Goal: Information Seeking & Learning: Learn about a topic

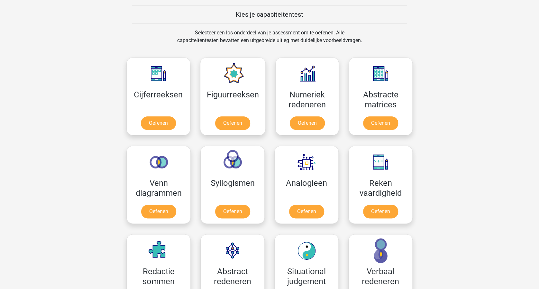
scroll to position [257, 0]
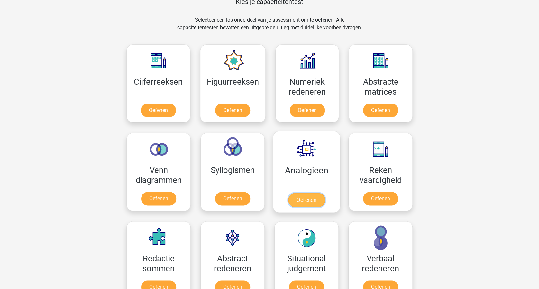
click at [309, 199] on link "Oefenen" at bounding box center [306, 200] width 37 height 14
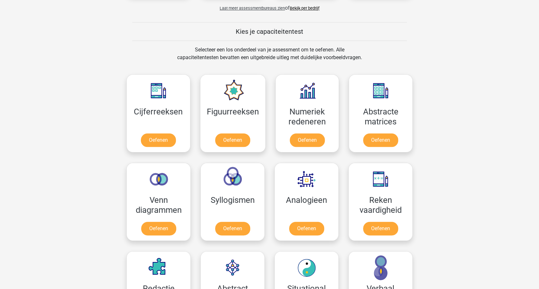
scroll to position [214, 0]
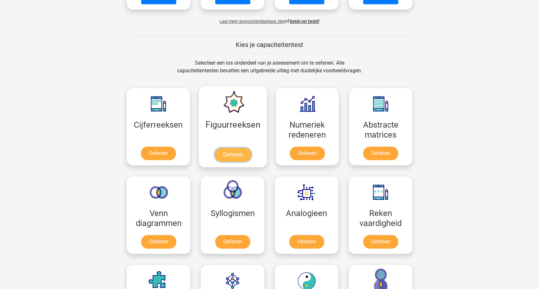
click at [230, 151] on link "Oefenen" at bounding box center [232, 155] width 37 height 14
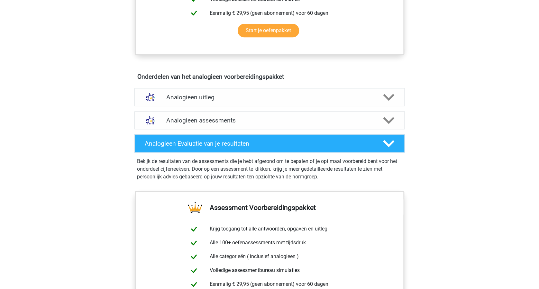
scroll to position [343, 0]
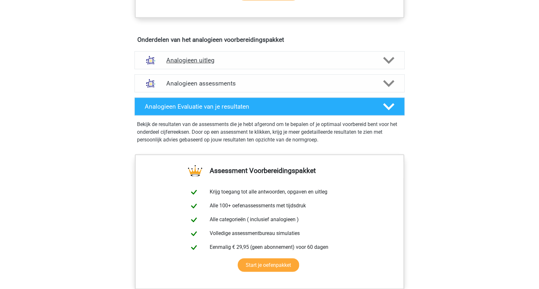
click at [388, 61] on polygon at bounding box center [388, 60] width 11 height 7
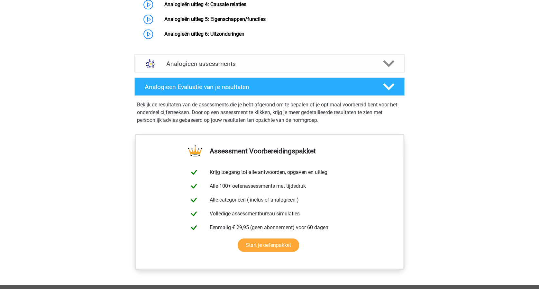
scroll to position [477, 0]
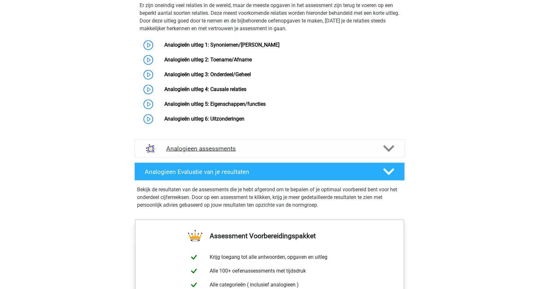
click at [389, 154] on icon at bounding box center [388, 148] width 11 height 11
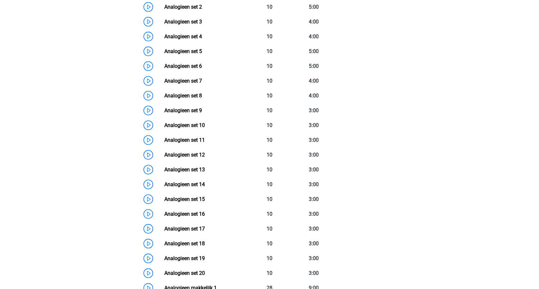
scroll to position [606, 0]
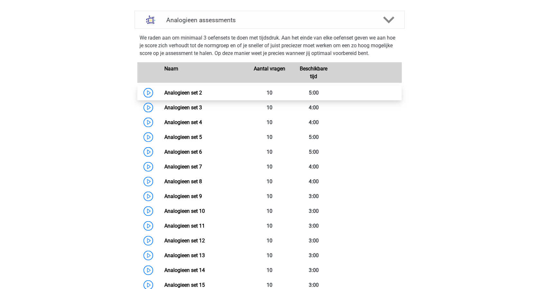
click at [183, 96] on link "Analogieen set 2" at bounding box center [183, 92] width 38 height 6
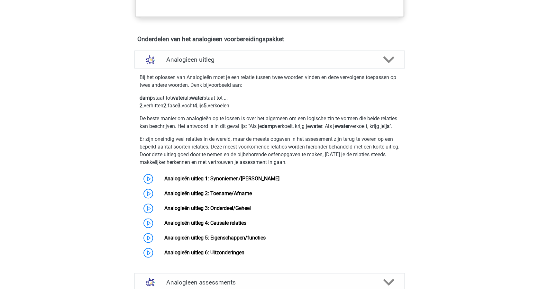
scroll to position [306, 0]
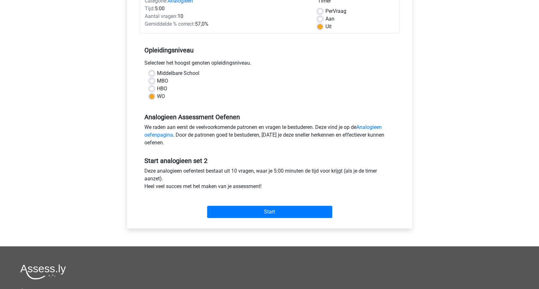
scroll to position [129, 0]
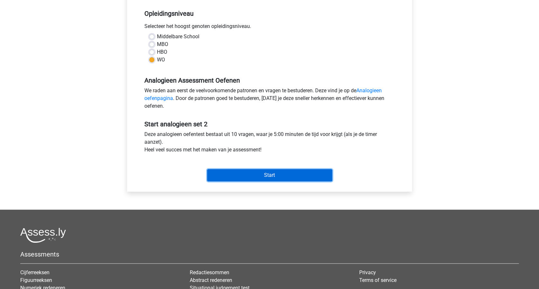
click at [281, 174] on input "Start" at bounding box center [269, 175] width 125 height 12
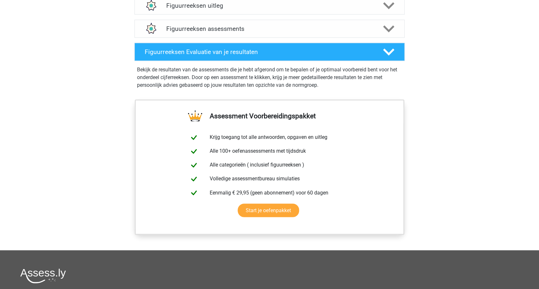
scroll to position [300, 0]
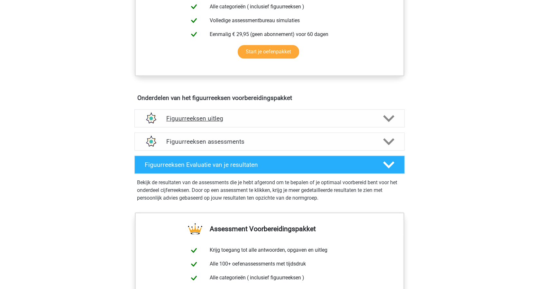
click at [386, 118] on polygon at bounding box center [388, 118] width 11 height 7
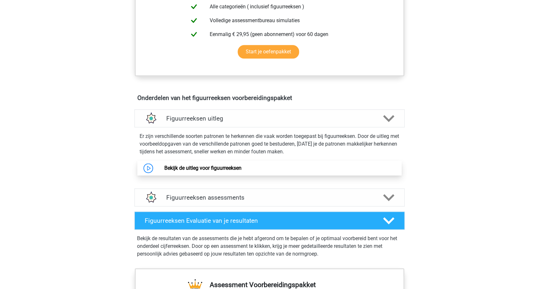
click at [215, 169] on link "Bekijk de uitleg voor figuurreeksen" at bounding box center [202, 168] width 77 height 6
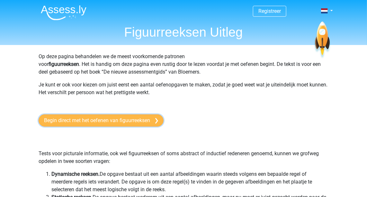
click at [127, 120] on link "Begin direct met het oefenen van figuurreeksen" at bounding box center [101, 120] width 125 height 12
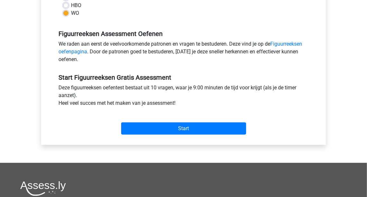
scroll to position [234, 0]
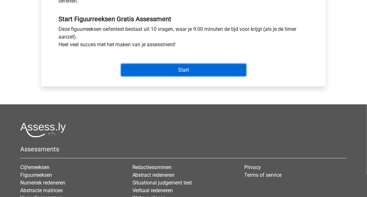
click at [192, 70] on input "Start" at bounding box center [183, 70] width 125 height 12
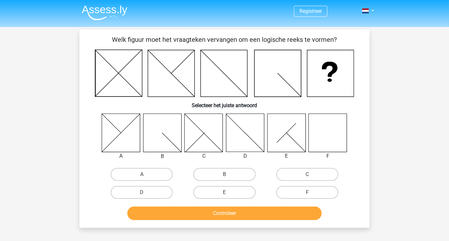
click at [307, 192] on input "F" at bounding box center [309, 194] width 4 height 4
radio input "true"
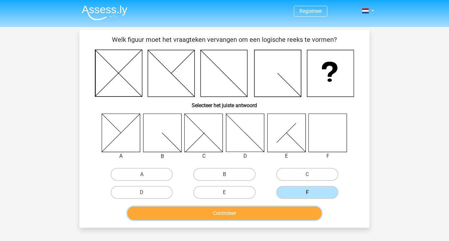
click at [281, 197] on button "Controleer" at bounding box center [224, 213] width 195 height 14
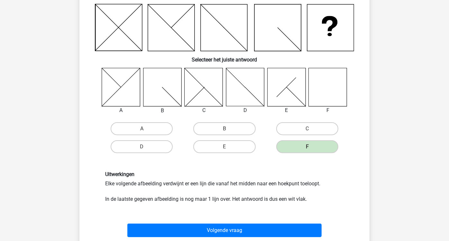
scroll to position [71, 0]
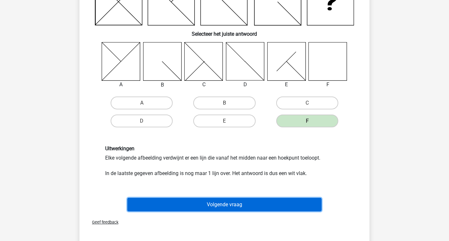
click at [253, 197] on button "Volgende vraag" at bounding box center [224, 205] width 195 height 14
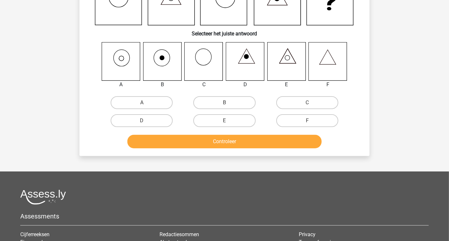
scroll to position [29, 0]
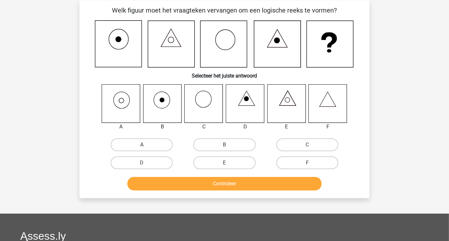
click at [152, 147] on label "A" at bounding box center [142, 144] width 62 height 13
click at [146, 147] on input "A" at bounding box center [144, 147] width 4 height 4
radio input "true"
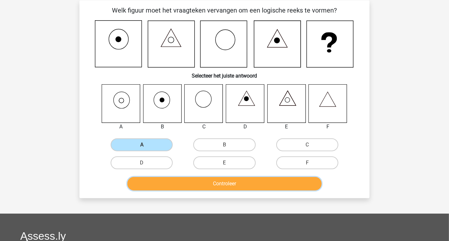
click at [251, 186] on button "Controleer" at bounding box center [224, 184] width 195 height 14
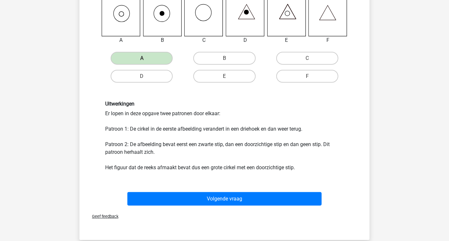
scroll to position [137, 0]
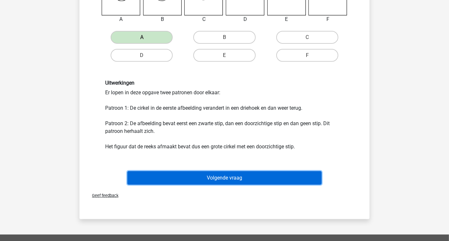
click at [272, 180] on button "Volgende vraag" at bounding box center [224, 178] width 195 height 14
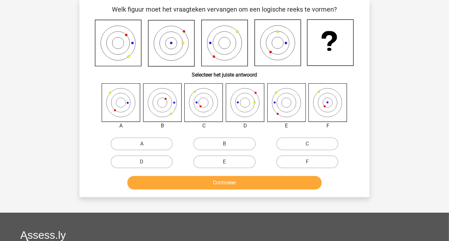
scroll to position [29, 0]
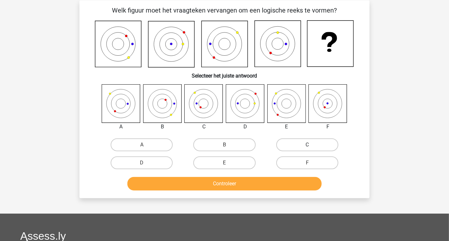
click at [297, 143] on label "C" at bounding box center [307, 144] width 62 height 13
click at [307, 145] on input "C" at bounding box center [309, 147] width 4 height 4
radio input "true"
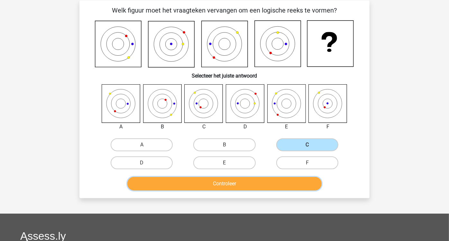
click at [260, 179] on button "Controleer" at bounding box center [224, 184] width 195 height 14
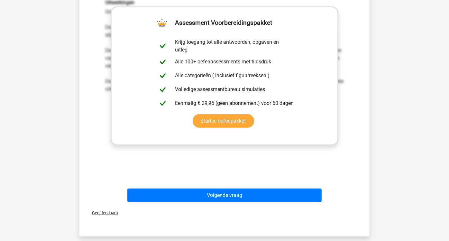
scroll to position [279, 0]
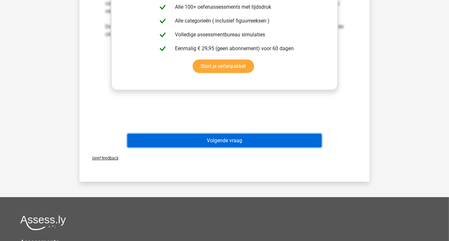
click at [262, 141] on button "Volgende vraag" at bounding box center [224, 141] width 195 height 14
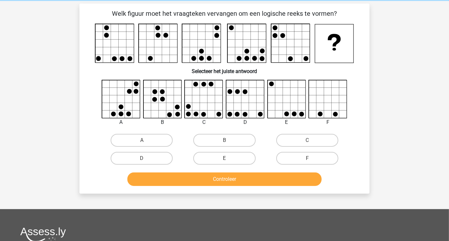
scroll to position [0, 0]
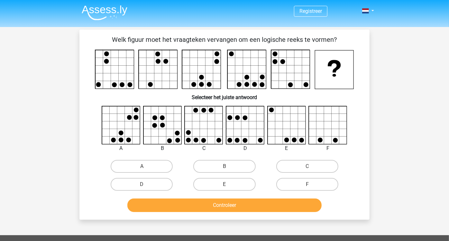
click at [229, 185] on input "E" at bounding box center [226, 186] width 4 height 4
radio input "true"
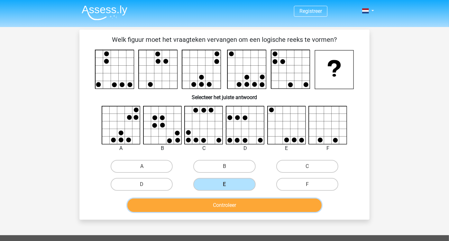
click at [248, 197] on button "Controleer" at bounding box center [224, 205] width 195 height 14
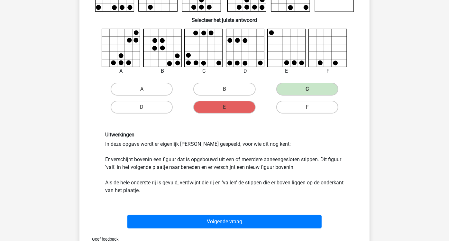
scroll to position [178, 0]
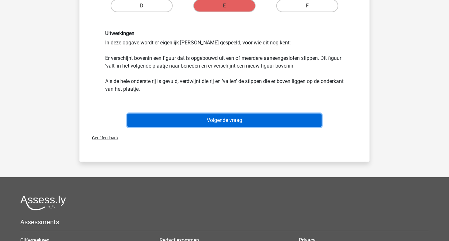
click at [268, 121] on button "Volgende vraag" at bounding box center [224, 121] width 195 height 14
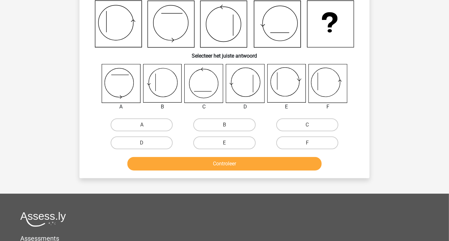
scroll to position [29, 0]
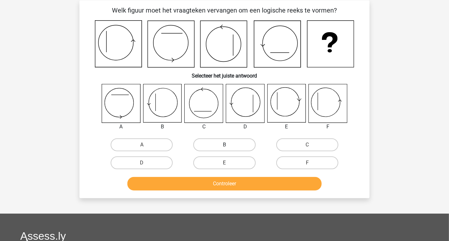
click at [219, 146] on label "B" at bounding box center [224, 144] width 62 height 13
click at [224, 146] on input "B" at bounding box center [226, 147] width 4 height 4
radio input "true"
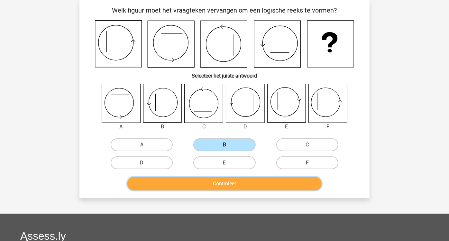
click at [231, 181] on button "Controleer" at bounding box center [224, 184] width 195 height 14
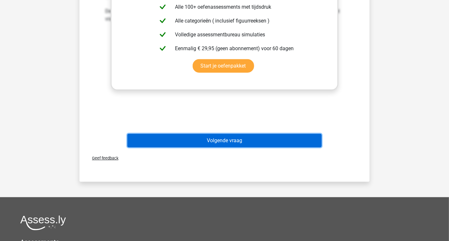
click at [247, 138] on button "Volgende vraag" at bounding box center [224, 141] width 195 height 14
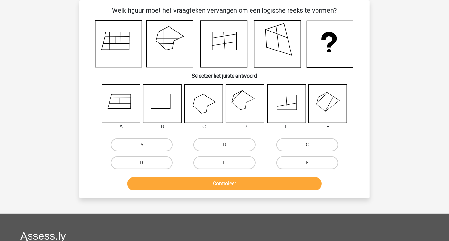
scroll to position [0, 0]
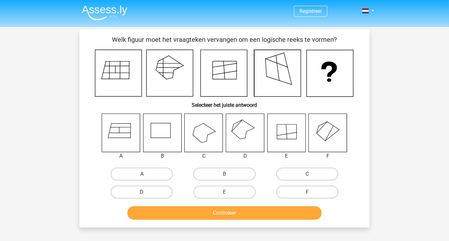
click at [151, 192] on label "D" at bounding box center [142, 192] width 62 height 13
click at [146, 192] on input "D" at bounding box center [144, 194] width 4 height 4
radio input "true"
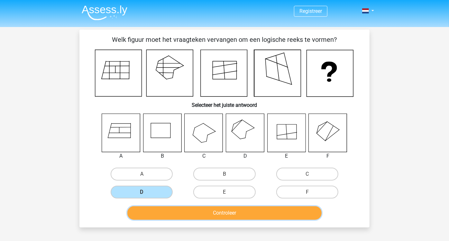
click at [235, 197] on button "Controleer" at bounding box center [224, 213] width 195 height 14
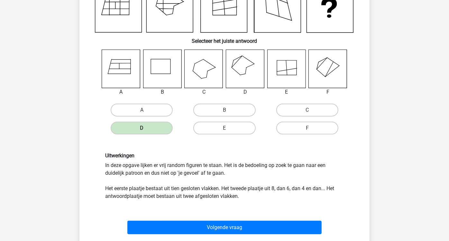
scroll to position [107, 0]
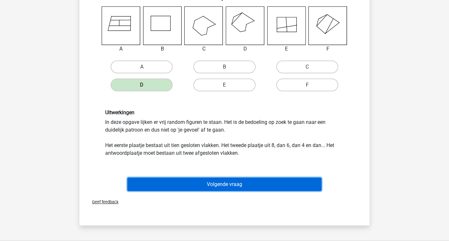
click at [247, 187] on button "Volgende vraag" at bounding box center [224, 185] width 195 height 14
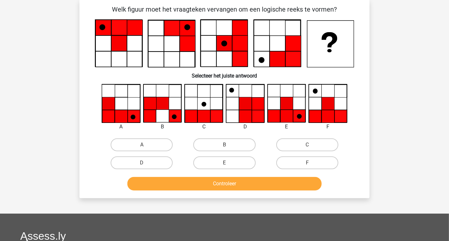
scroll to position [29, 0]
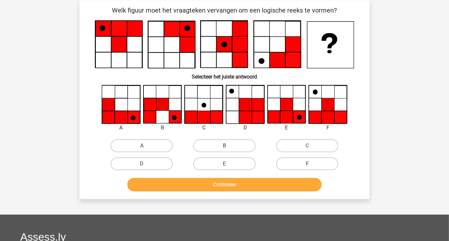
click at [309, 162] on label "F" at bounding box center [307, 163] width 62 height 13
click at [309, 164] on input "F" at bounding box center [309, 166] width 4 height 4
radio input "true"
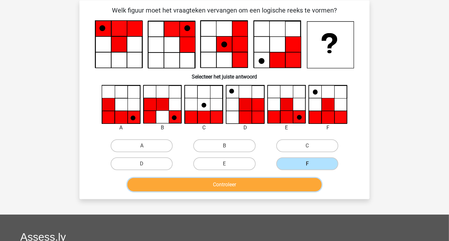
click at [275, 179] on button "Controleer" at bounding box center [224, 185] width 195 height 14
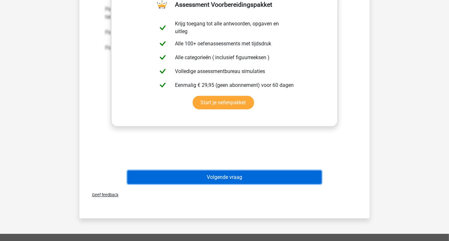
click at [274, 176] on button "Volgende vraag" at bounding box center [224, 177] width 195 height 14
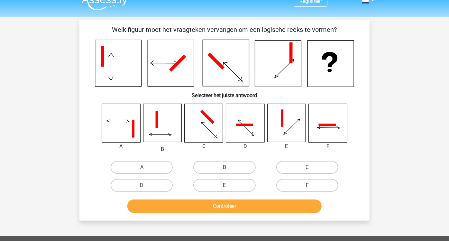
scroll to position [0, 0]
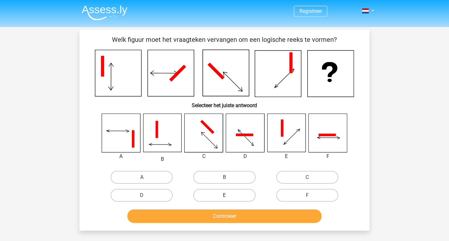
click at [230, 195] on label "E" at bounding box center [224, 195] width 62 height 13
click at [229, 195] on input "E" at bounding box center [226, 197] width 4 height 4
radio input "true"
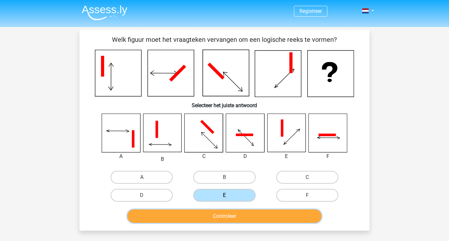
click at [235, 197] on button "Controleer" at bounding box center [224, 216] width 195 height 14
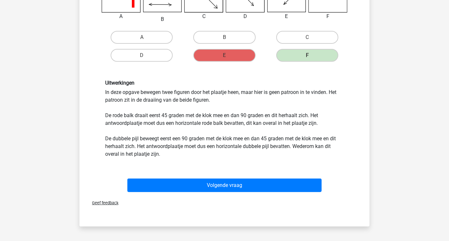
scroll to position [178, 0]
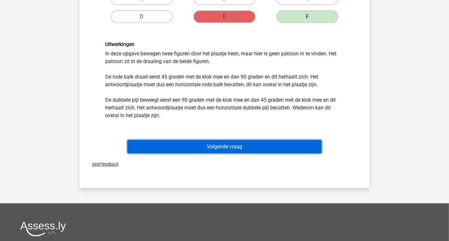
click at [255, 147] on button "Volgende vraag" at bounding box center [224, 147] width 195 height 14
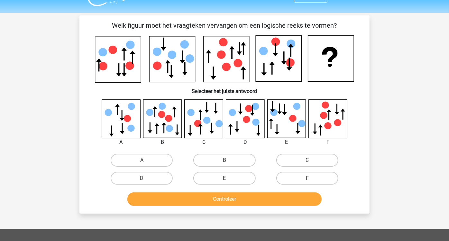
scroll to position [0, 0]
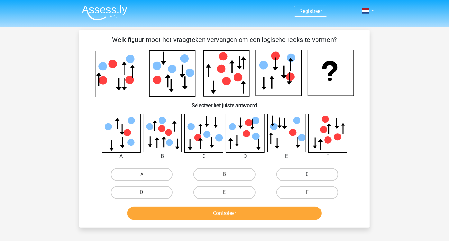
click at [321, 177] on label "C" at bounding box center [307, 174] width 62 height 13
click at [311, 177] on input "C" at bounding box center [309, 176] width 4 height 4
radio input "true"
click at [223, 188] on label "E" at bounding box center [224, 192] width 62 height 13
click at [224, 192] on input "E" at bounding box center [226, 194] width 4 height 4
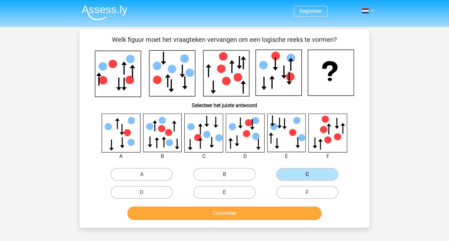
radio input "true"
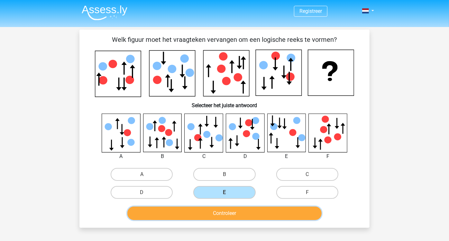
click at [235, 197] on button "Controleer" at bounding box center [224, 213] width 195 height 14
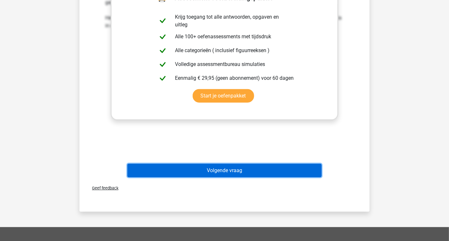
click at [244, 171] on button "Volgende vraag" at bounding box center [224, 171] width 195 height 14
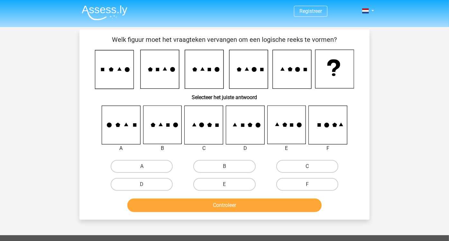
click at [297, 167] on label "C" at bounding box center [307, 166] width 62 height 13
click at [307, 167] on input "C" at bounding box center [309, 168] width 4 height 4
radio input "true"
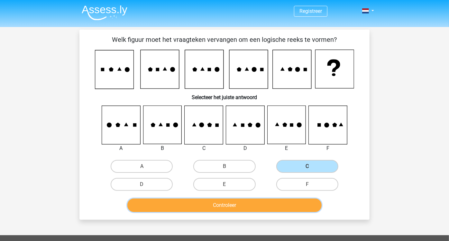
click at [258, 197] on button "Controleer" at bounding box center [224, 205] width 195 height 14
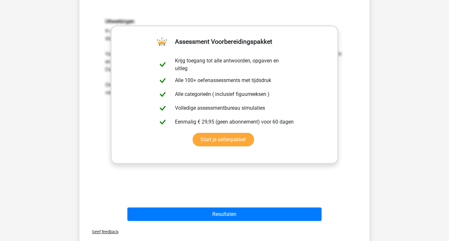
scroll to position [214, 0]
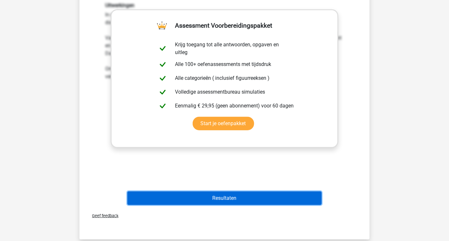
click at [242, 194] on button "Resultaten" at bounding box center [224, 198] width 195 height 14
